Goal: Check status: Check status

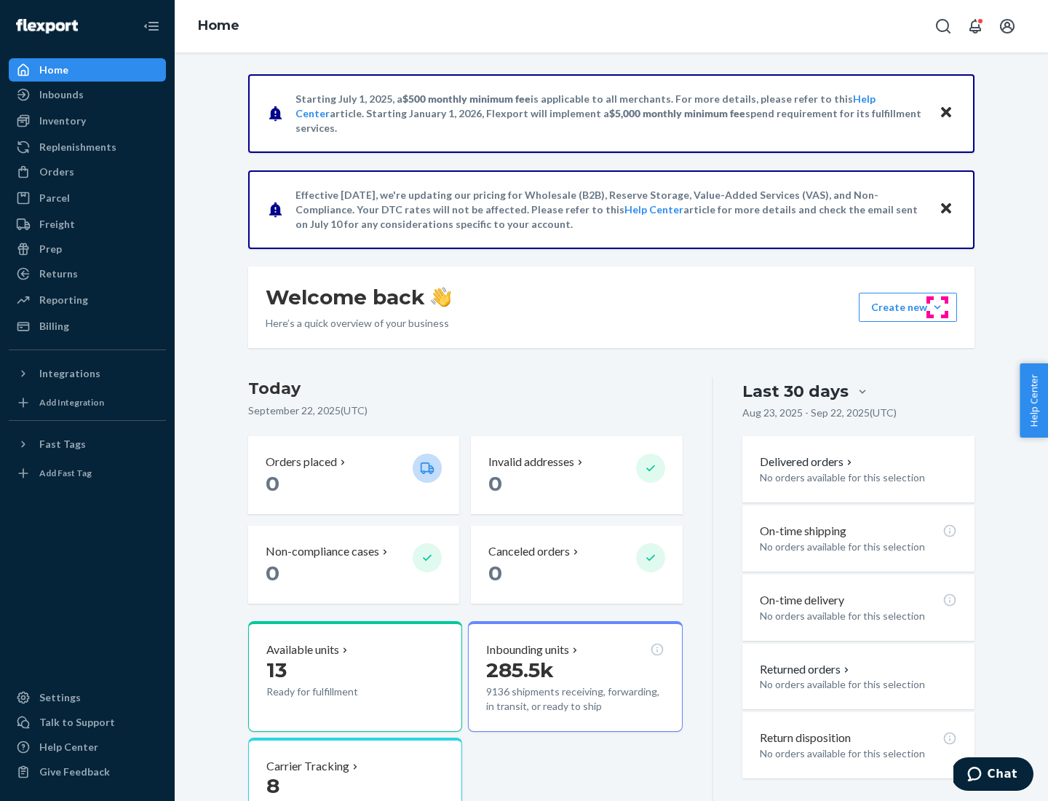
click at [938, 307] on button "Create new Create new inbound Create new order Create new product" at bounding box center [908, 307] width 98 height 29
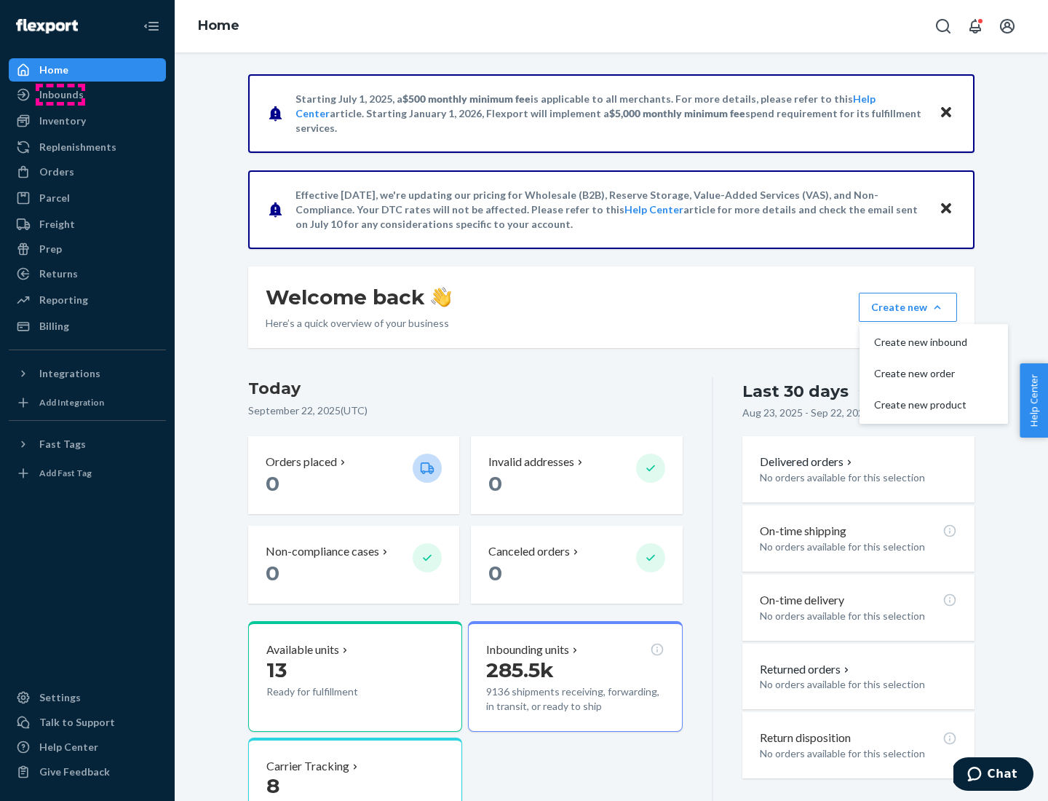
click at [60, 95] on div "Inbounds" at bounding box center [61, 94] width 44 height 15
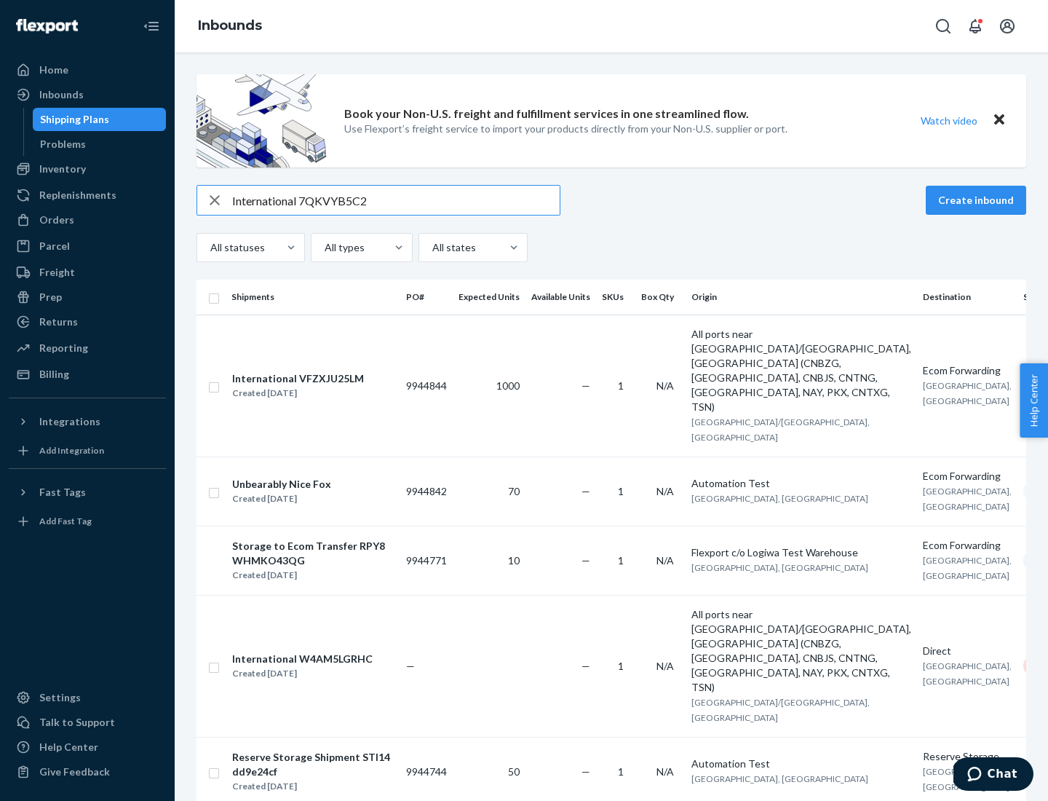
type input "International 7QKVYB5C29"
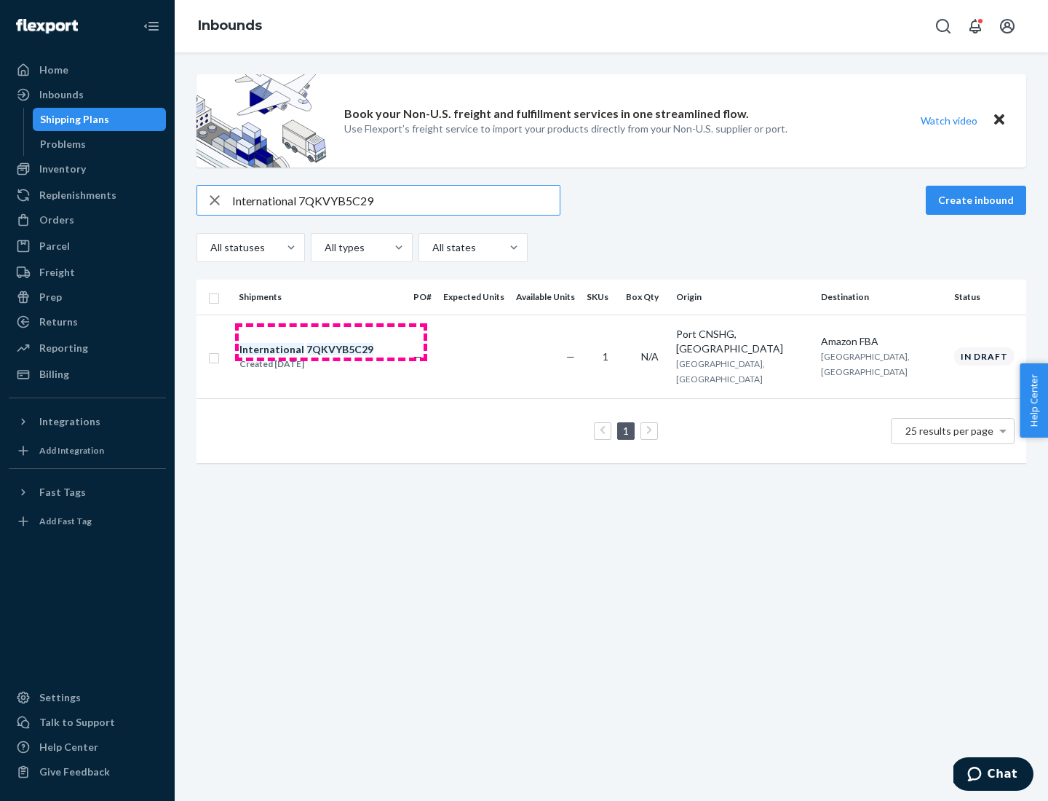
click at [331, 357] on div "Created [DATE]" at bounding box center [306, 364] width 134 height 15
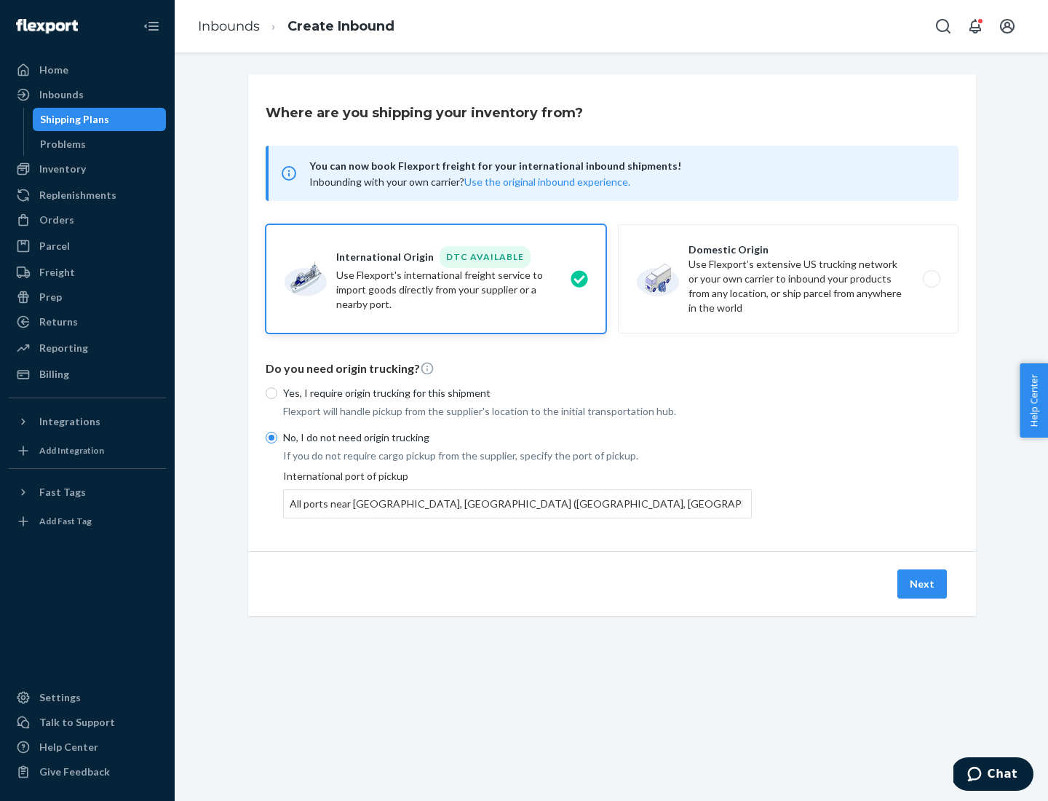
click at [923, 583] on button "Next" at bounding box center [922, 583] width 49 height 29
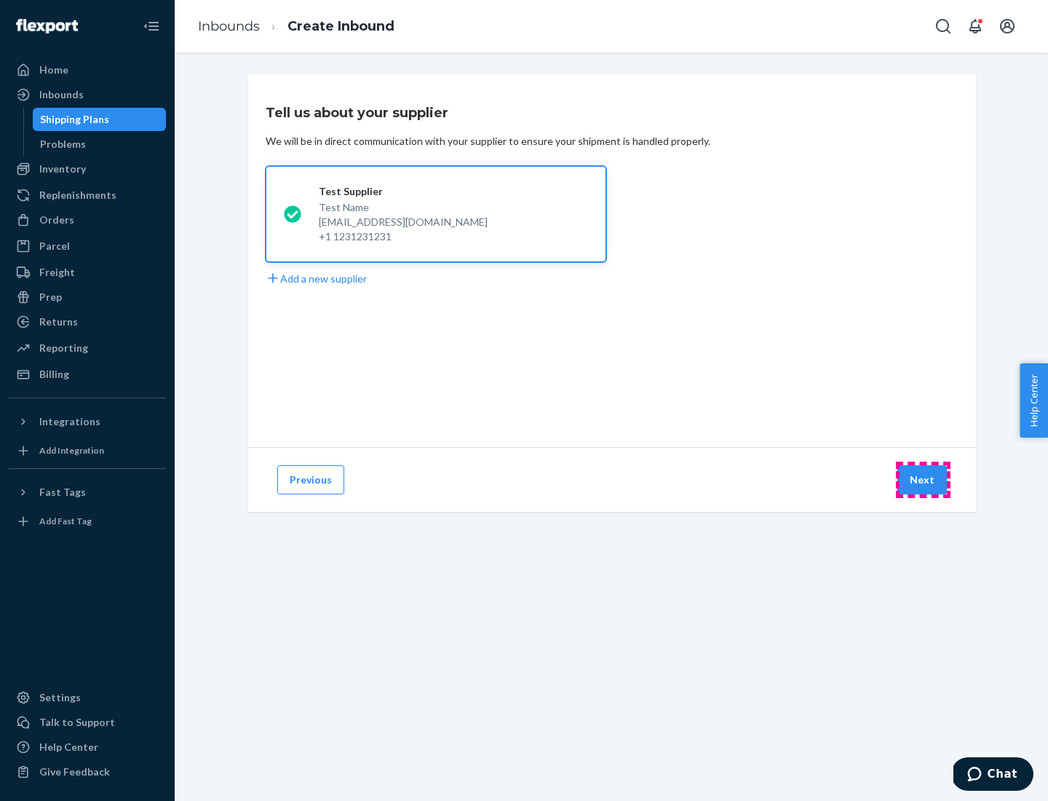
click at [923, 480] on button "Next" at bounding box center [922, 479] width 49 height 29
